Goal: Information Seeking & Learning: Learn about a topic

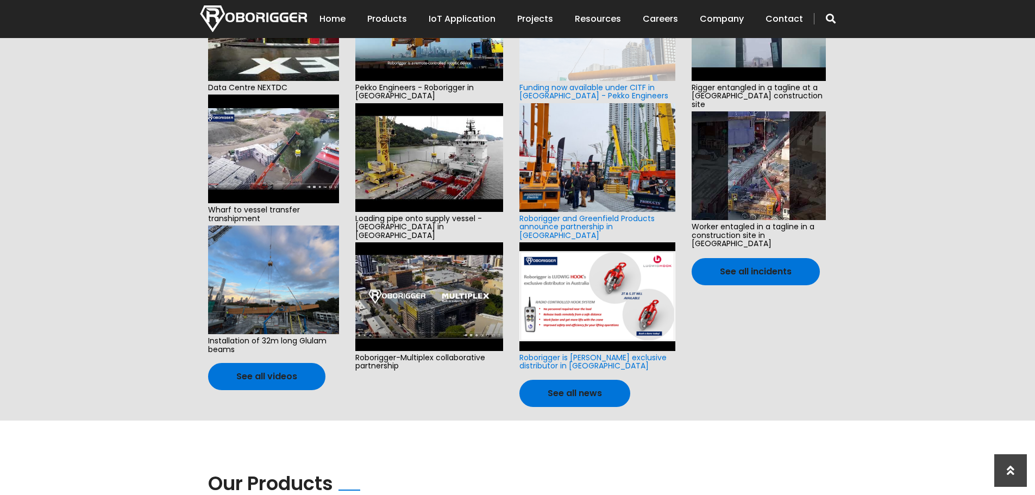
scroll to position [272, 0]
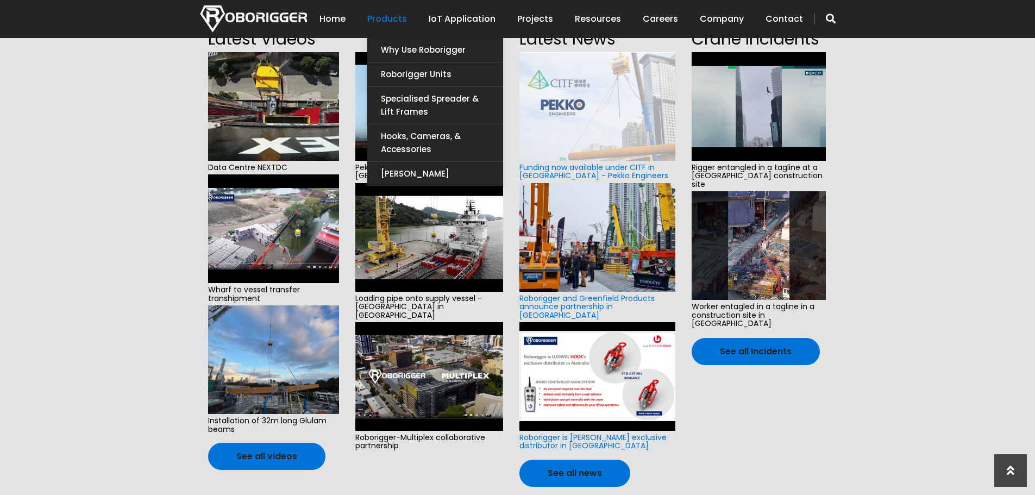
click at [396, 17] on link "Products" at bounding box center [387, 19] width 40 height 34
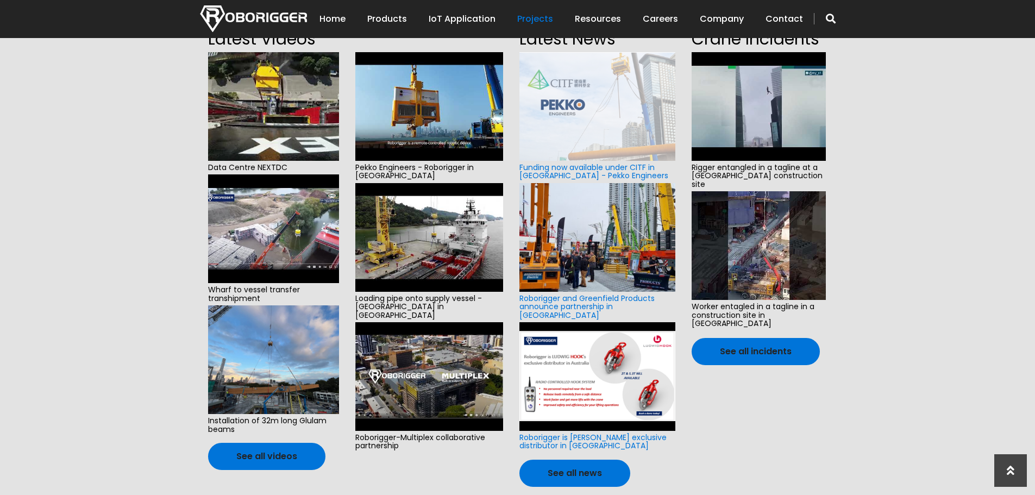
click at [532, 18] on link "Projects" at bounding box center [535, 19] width 36 height 34
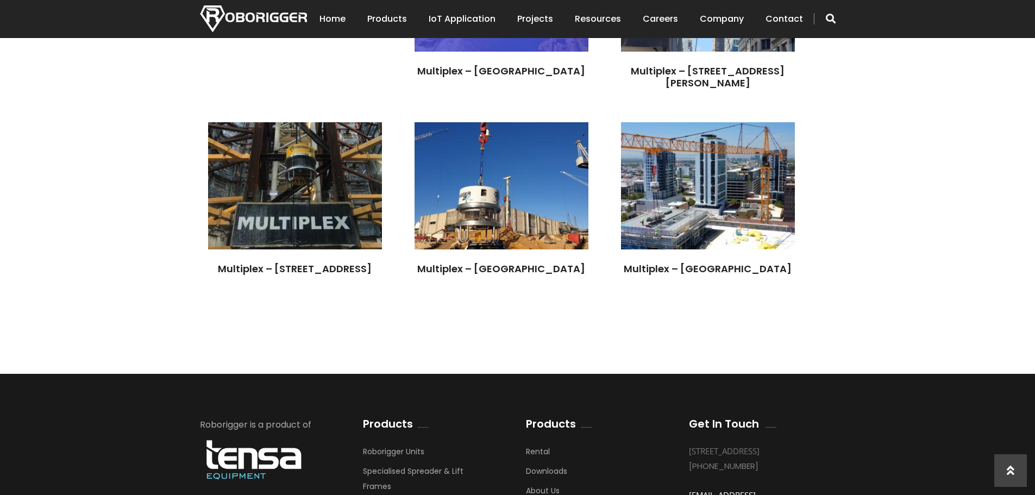
scroll to position [2444, 0]
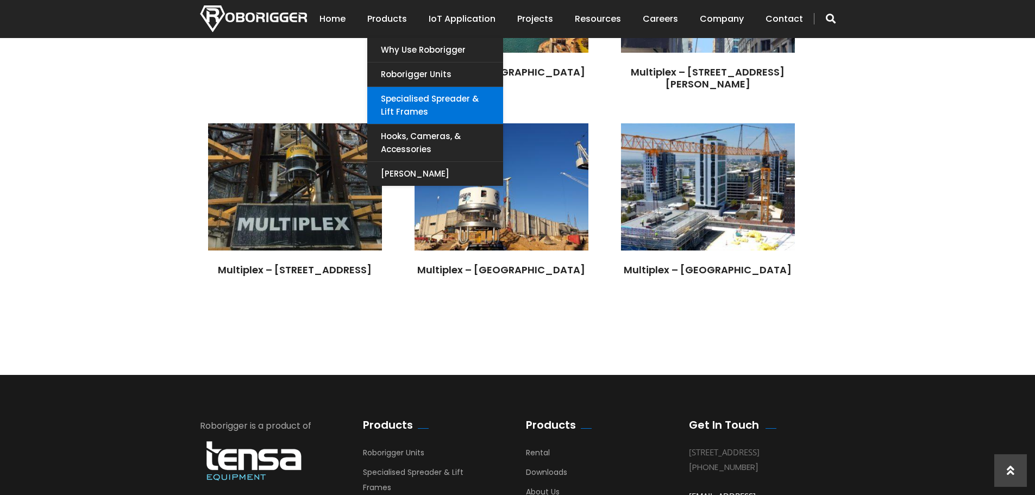
click at [429, 101] on link "Specialised Spreader & Lift Frames" at bounding box center [435, 105] width 136 height 37
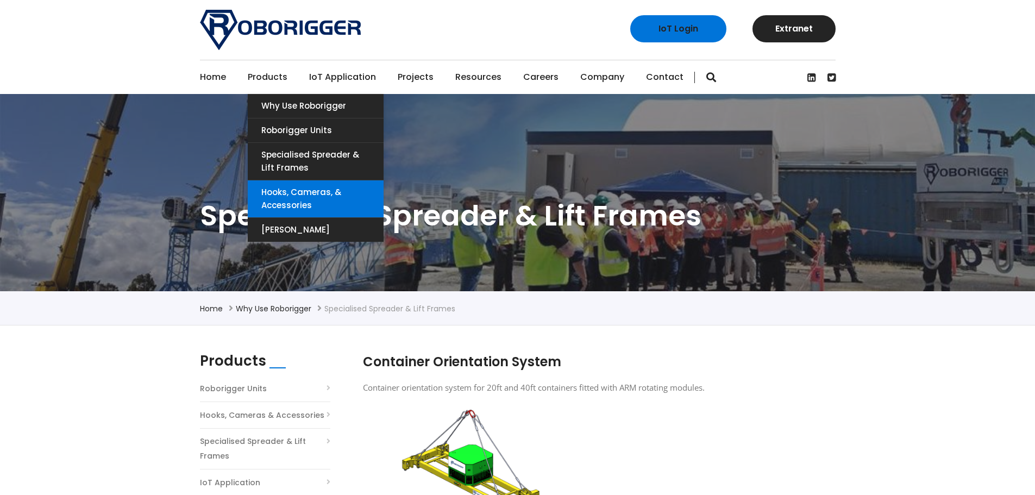
click at [308, 197] on link "Hooks, Cameras, & Accessories" at bounding box center [316, 198] width 136 height 37
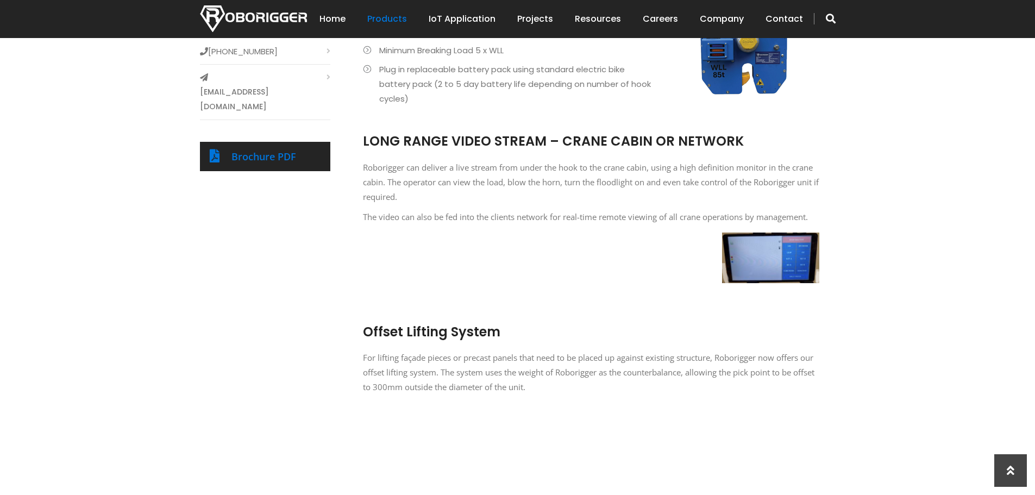
scroll to position [489, 0]
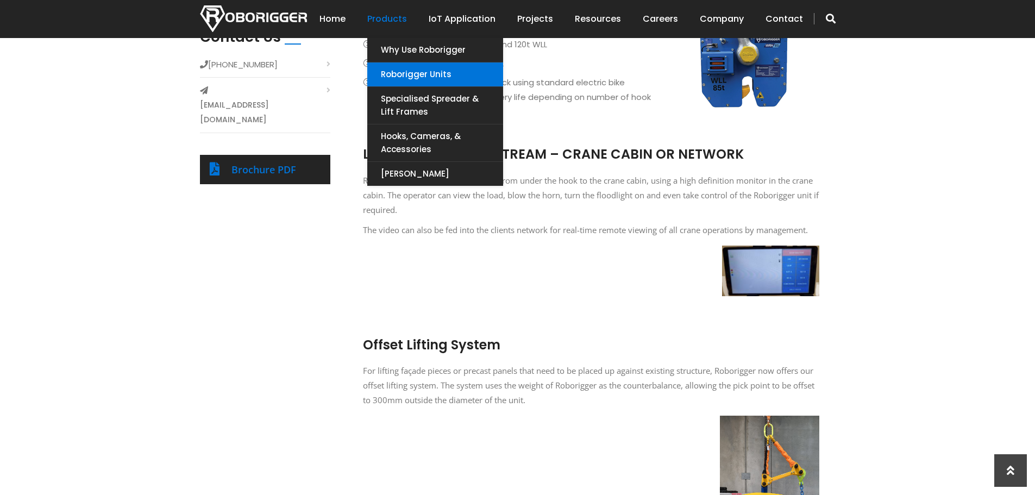
click at [432, 75] on link "Roborigger Units" at bounding box center [435, 74] width 136 height 24
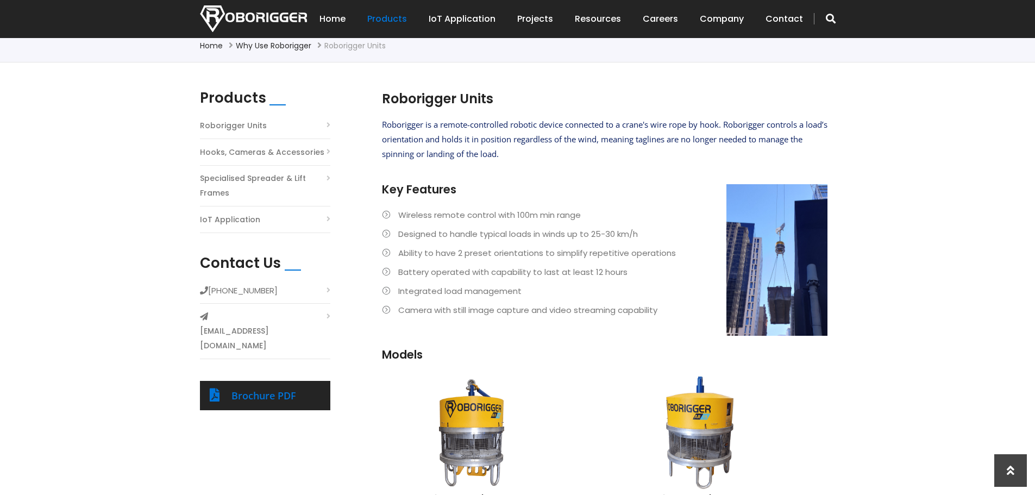
scroll to position [109, 0]
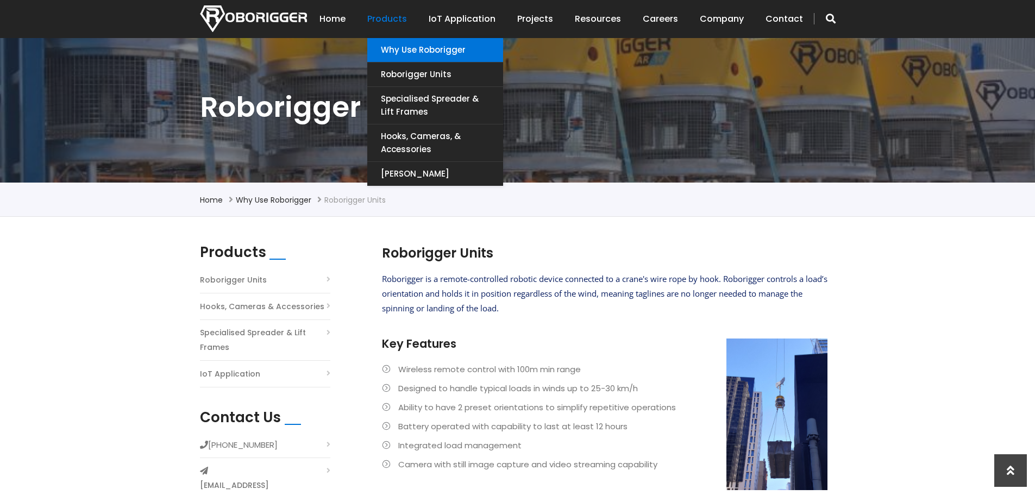
click at [427, 48] on link "Why use Roborigger" at bounding box center [435, 50] width 136 height 24
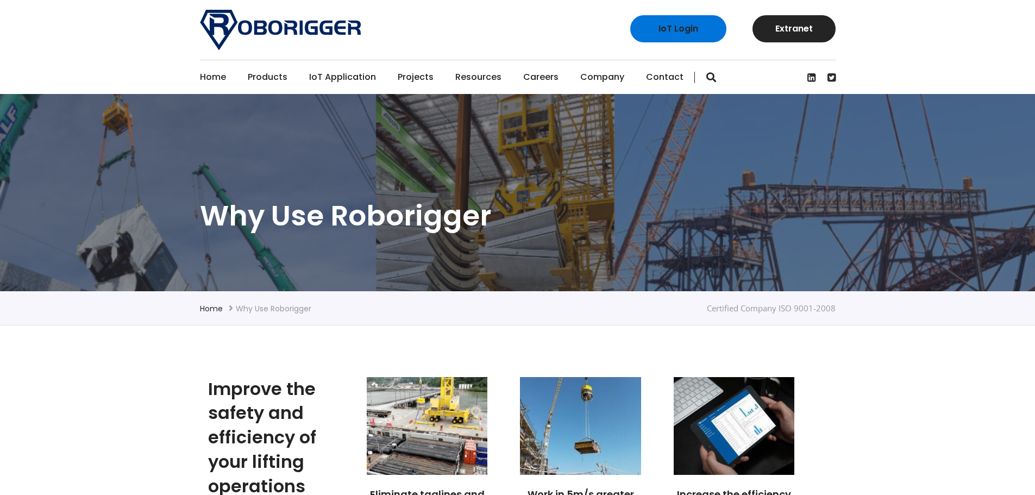
click at [418, 75] on link "Projects" at bounding box center [416, 77] width 36 height 34
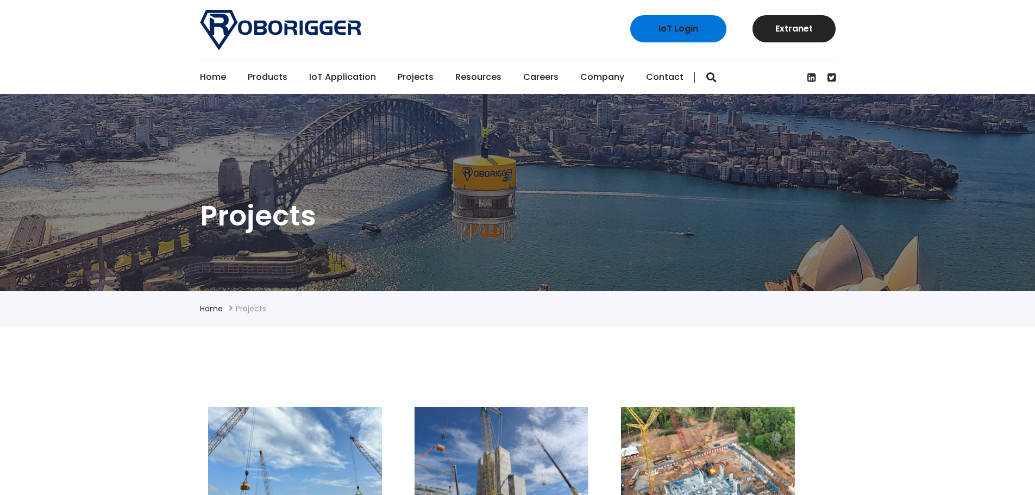
click at [410, 76] on link "Projects" at bounding box center [416, 77] width 36 height 34
click at [215, 80] on link "Home" at bounding box center [213, 77] width 26 height 34
